Goal: Task Accomplishment & Management: Manage account settings

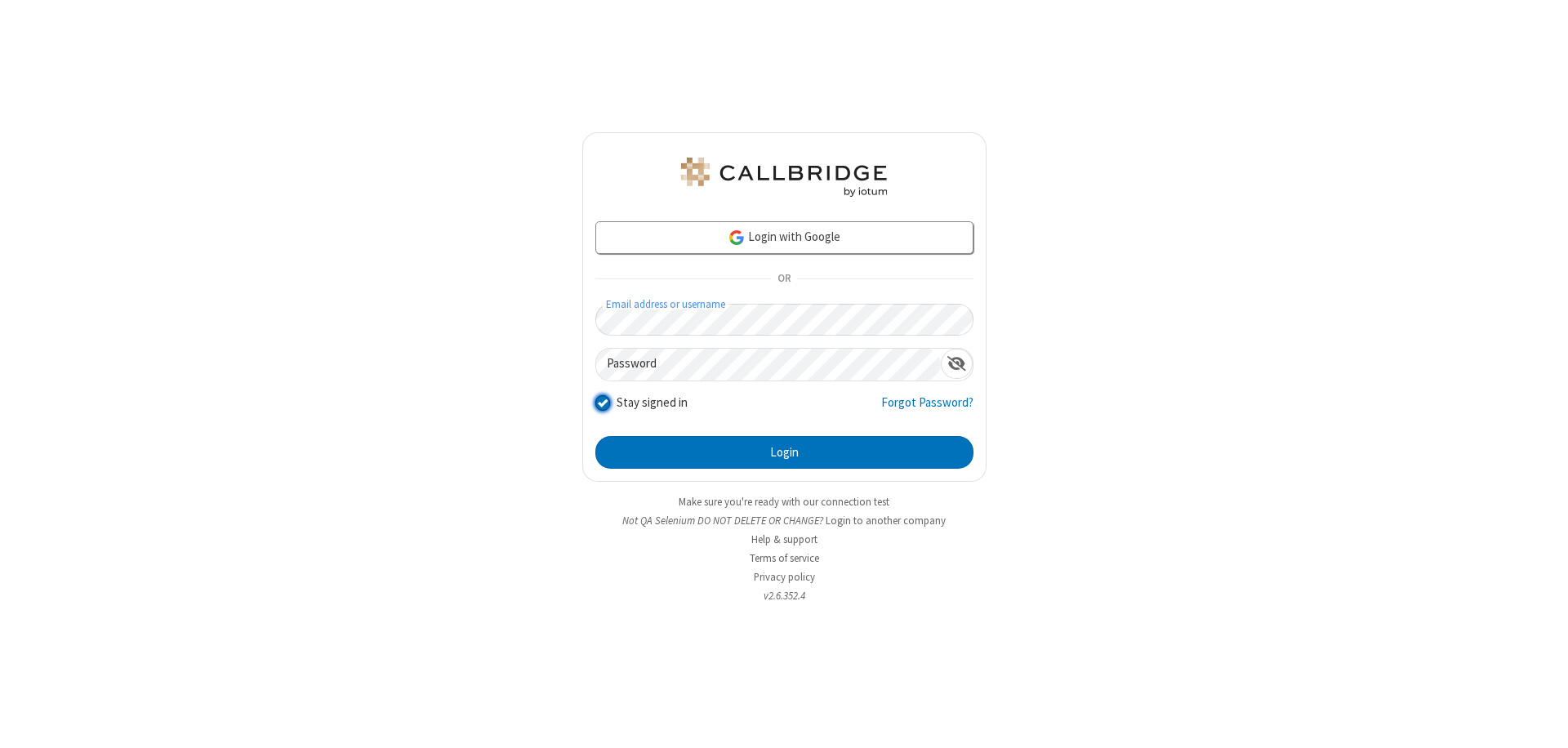
click at [602, 402] on input "Stay signed in" at bounding box center [603, 402] width 15 height 17
checkbox input "false"
click at [784, 452] on button "Login" at bounding box center [785, 452] width 378 height 32
